Goal: Task Accomplishment & Management: Use online tool/utility

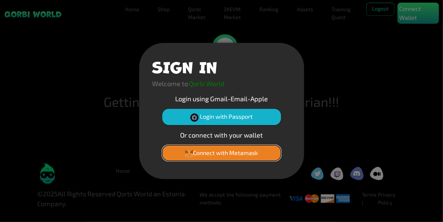
click at [259, 157] on button "Connect with Metamask" at bounding box center [221, 153] width 119 height 16
click at [259, 158] on button "Connect with Metamask" at bounding box center [221, 153] width 119 height 16
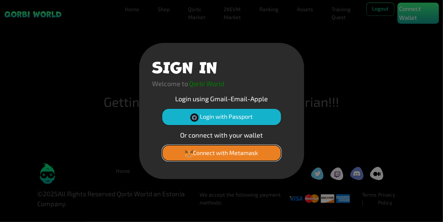
click at [259, 158] on button "Connect with Metamask" at bounding box center [221, 153] width 119 height 16
click at [231, 155] on button "Connect with Metamask" at bounding box center [221, 153] width 119 height 16
click at [231, 154] on button "Connect with Metamask" at bounding box center [221, 153] width 119 height 16
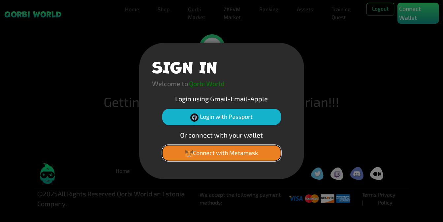
click at [231, 154] on button "Connect with Metamask" at bounding box center [221, 153] width 119 height 16
click at [232, 154] on button "Connect with Metamask" at bounding box center [221, 153] width 119 height 16
click at [234, 155] on button "Connect with Metamask" at bounding box center [221, 153] width 119 height 16
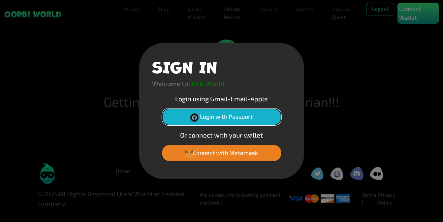
click at [217, 118] on button "Login with Passport" at bounding box center [221, 117] width 119 height 16
click at [249, 116] on button "Login with Passport" at bounding box center [221, 117] width 119 height 16
click at [249, 115] on button "Login with Passport" at bounding box center [221, 117] width 119 height 16
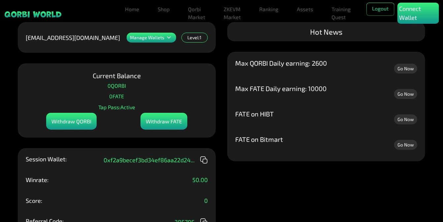
scroll to position [60, 0]
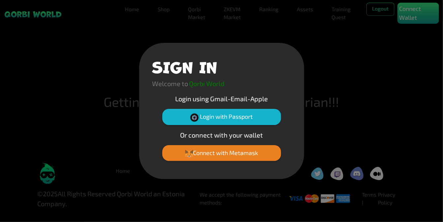
click at [351, 60] on div "SIGN IN Welcome to Qorbi World Login using Gmail-Email-Apple Login with Passpor…" at bounding box center [221, 111] width 443 height 222
click at [351, 61] on div "SIGN IN Welcome to Qorbi World Login using Gmail-Email-Apple Login with Passpor…" at bounding box center [221, 111] width 443 height 222
click at [224, 114] on button "Login with Passport" at bounding box center [221, 117] width 119 height 16
click at [220, 120] on button "Login with Passport" at bounding box center [221, 117] width 119 height 16
click at [220, 116] on button "Login with Passport" at bounding box center [221, 117] width 119 height 16
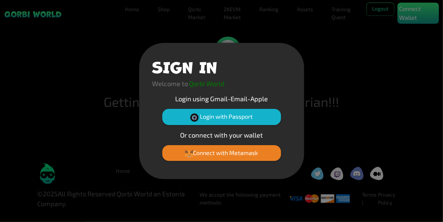
drag, startPoint x: 382, startPoint y: 144, endPoint x: 287, endPoint y: 95, distance: 106.3
click at [382, 142] on div "SIGN IN Welcome to Qorbi World Login using Gmail-Email-Apple Login with Passpor…" at bounding box center [221, 111] width 443 height 222
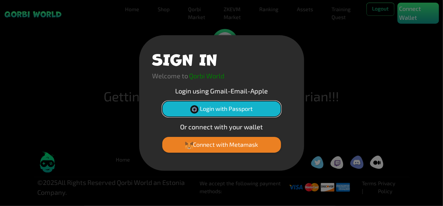
click at [201, 111] on button "Login with Passport" at bounding box center [221, 109] width 119 height 16
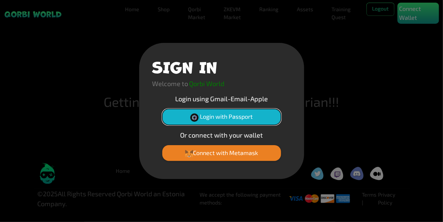
click at [230, 116] on button "Login with Passport" at bounding box center [221, 117] width 119 height 16
click at [248, 146] on div "SIGN IN Welcome to Qorbi World Login using Gmail-Email-Apple Login with Passpor…" at bounding box center [221, 111] width 165 height 136
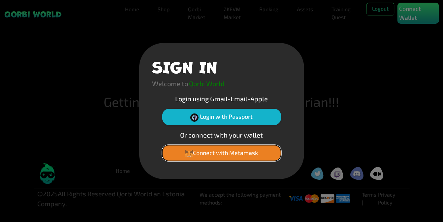
click at [248, 150] on button "Connect with Metamask" at bounding box center [221, 153] width 119 height 16
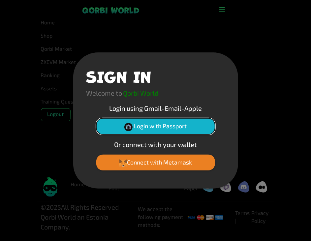
click at [178, 127] on button "Login with Passport" at bounding box center [155, 126] width 119 height 16
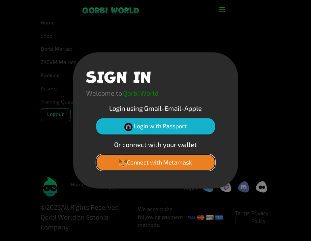
click at [184, 168] on button "Connect with Metamask" at bounding box center [155, 163] width 119 height 16
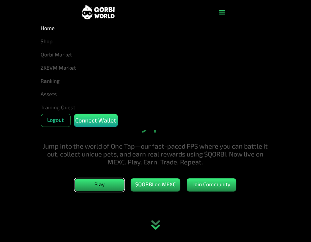
drag, startPoint x: 0, startPoint y: 0, endPoint x: 108, endPoint y: 185, distance: 214.0
click at [108, 185] on button "Play" at bounding box center [99, 184] width 49 height 13
click at [222, 11] on icon "button" at bounding box center [222, 12] width 6 height 7
click at [222, 10] on icon "button" at bounding box center [222, 12] width 6 height 7
click at [104, 14] on img at bounding box center [98, 11] width 33 height 15
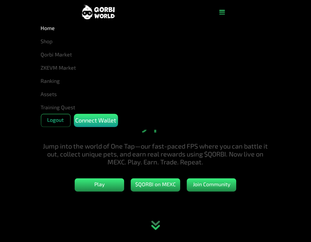
click at [104, 14] on img at bounding box center [98, 11] width 33 height 15
click at [109, 187] on button "Play" at bounding box center [99, 184] width 49 height 13
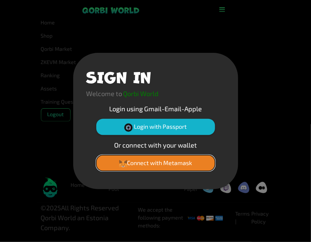
click at [163, 167] on button "Connect with Metamask" at bounding box center [155, 163] width 119 height 16
